Goal: Task Accomplishment & Management: Use online tool/utility

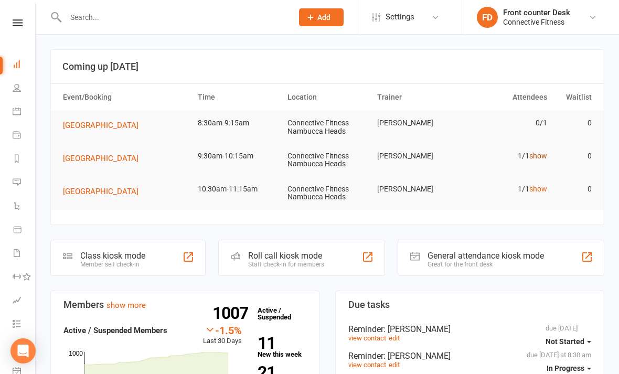
click at [540, 155] on link "show" at bounding box center [538, 155] width 18 height 8
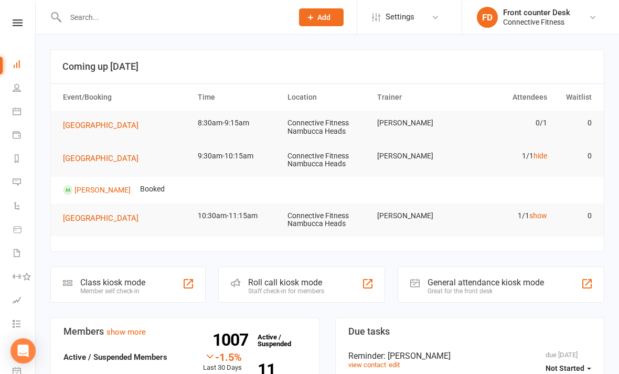
click at [529, 152] on td "1/1 hide" at bounding box center [507, 156] width 90 height 25
click at [536, 151] on link "hide" at bounding box center [540, 155] width 14 height 8
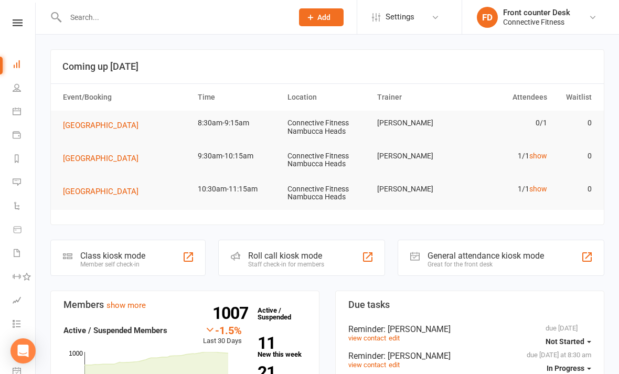
click at [537, 180] on td "1/1 show" at bounding box center [507, 189] width 90 height 25
click at [537, 187] on link "show" at bounding box center [538, 189] width 18 height 8
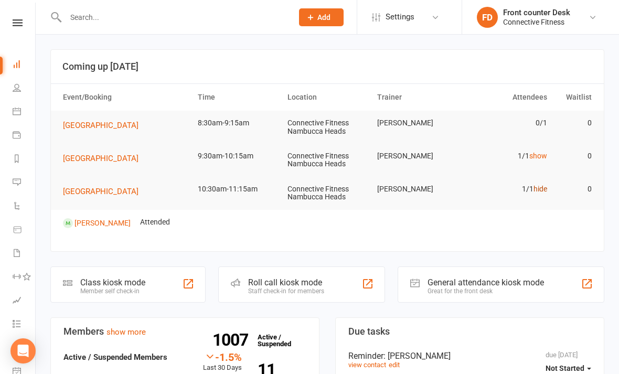
click at [537, 186] on link "hide" at bounding box center [540, 189] width 14 height 8
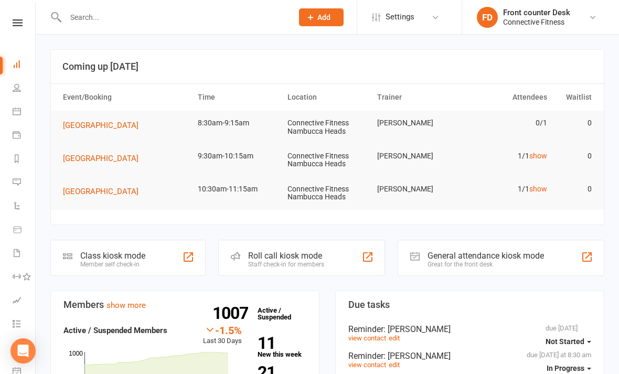
click at [155, 13] on input "text" at bounding box center [173, 17] width 223 height 15
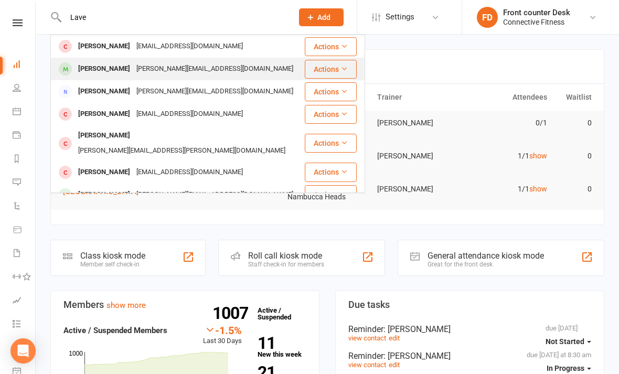
type input "Lave"
click at [208, 68] on div "[PERSON_NAME][EMAIL_ADDRESS][DOMAIN_NAME]" at bounding box center [214, 68] width 163 height 15
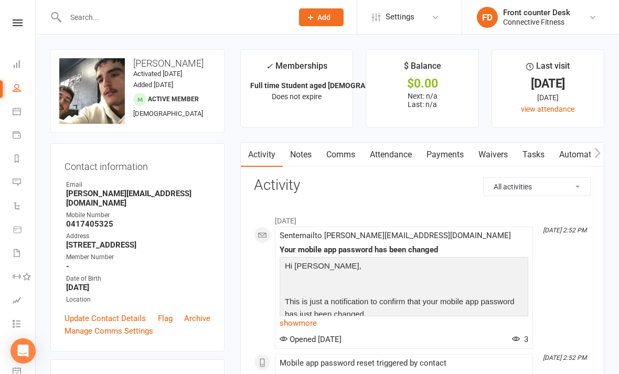
click at [106, 23] on input "text" at bounding box center [173, 17] width 223 height 15
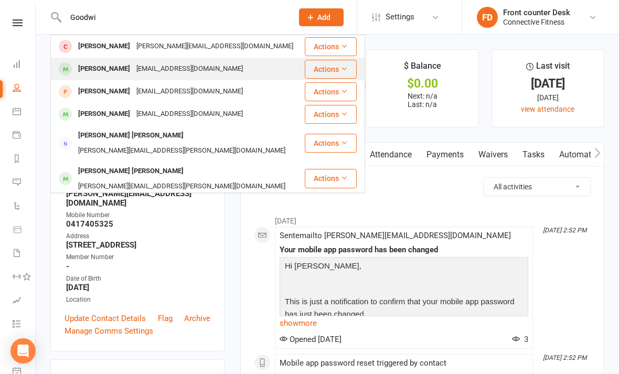
type input "Goodwi"
click at [333, 68] on button "Actions" at bounding box center [331, 69] width 52 height 19
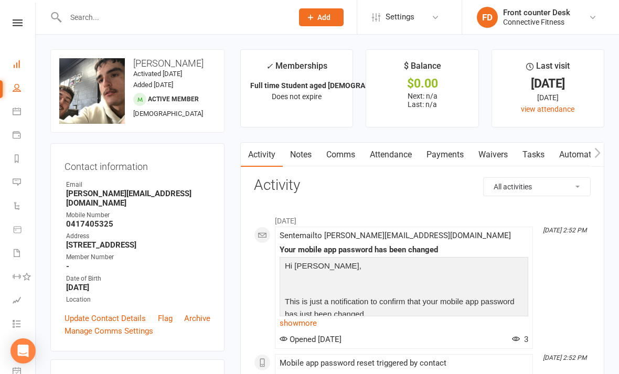
click at [18, 70] on link "Dashboard" at bounding box center [25, 65] width 24 height 24
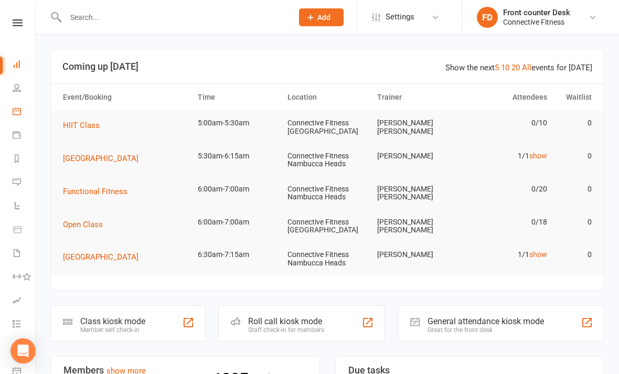
click at [16, 102] on link "Calendar" at bounding box center [25, 113] width 24 height 24
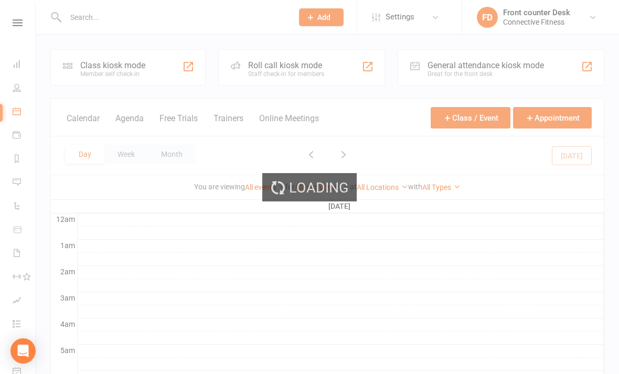
click at [19, 87] on icon at bounding box center [17, 87] width 8 height 8
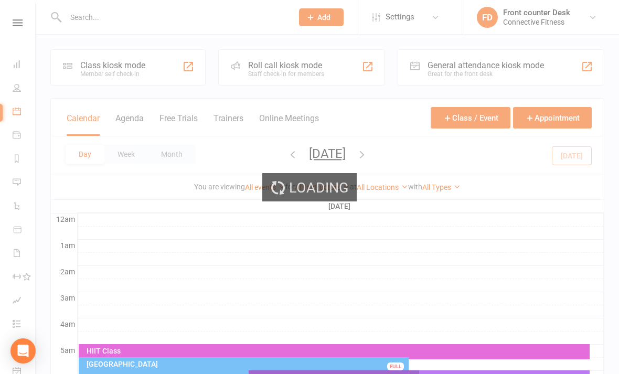
select select "100"
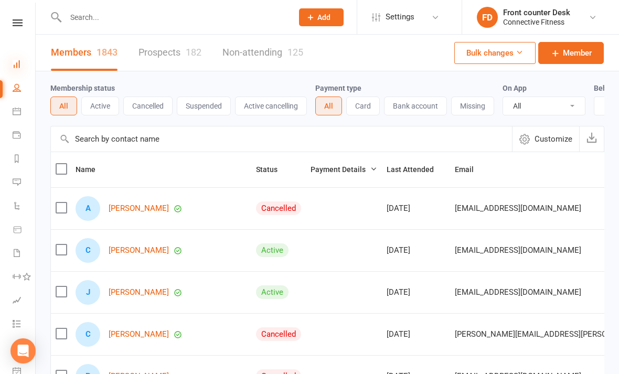
click at [15, 65] on icon at bounding box center [17, 64] width 8 height 8
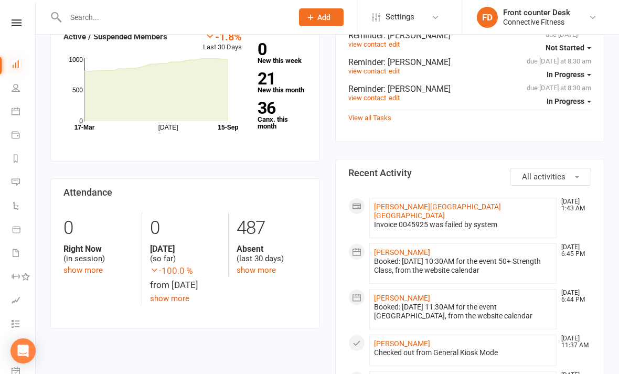
scroll to position [0, 1]
click at [16, 64] on icon at bounding box center [16, 64] width 8 height 8
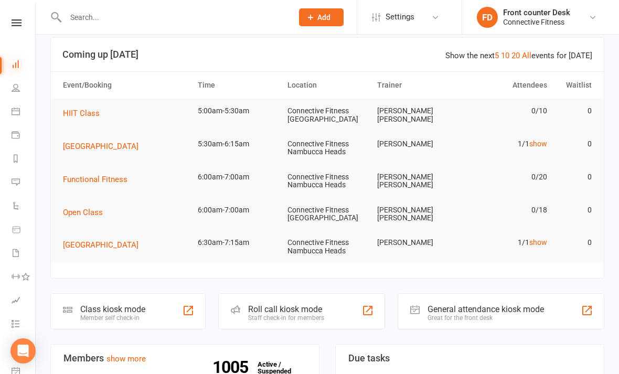
scroll to position [13, 0]
click at [534, 313] on div "Great for the front desk" at bounding box center [485, 316] width 116 height 7
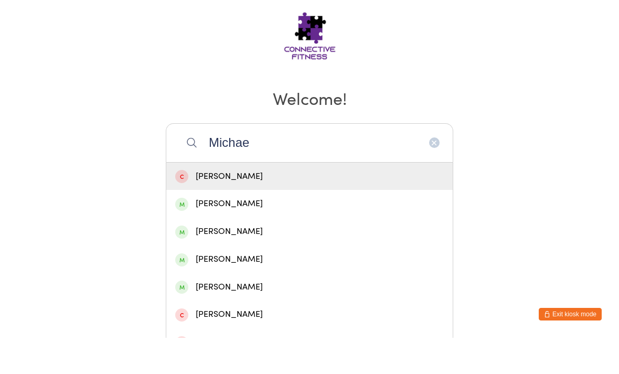
scroll to position [105, 0]
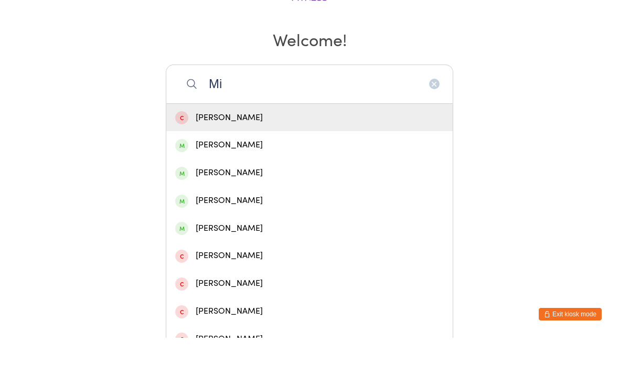
type input "M"
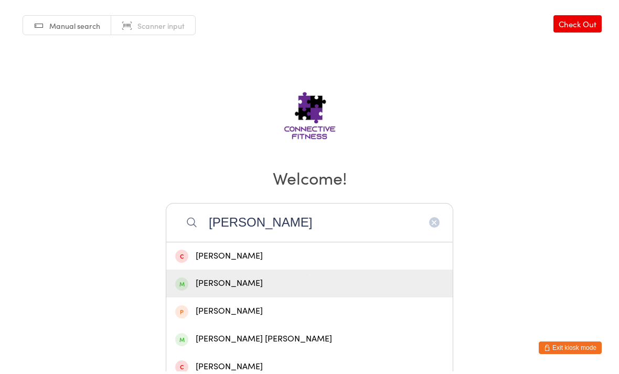
type input "[PERSON_NAME]"
click at [253, 290] on div "[PERSON_NAME]" at bounding box center [309, 286] width 268 height 14
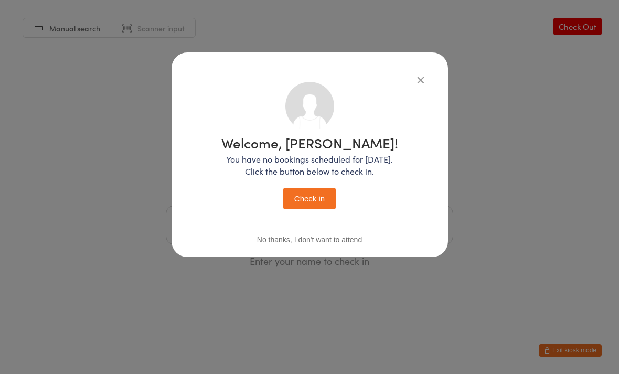
click at [319, 192] on button "Check in" at bounding box center [309, 198] width 52 height 21
